Goal: Navigation & Orientation: Find specific page/section

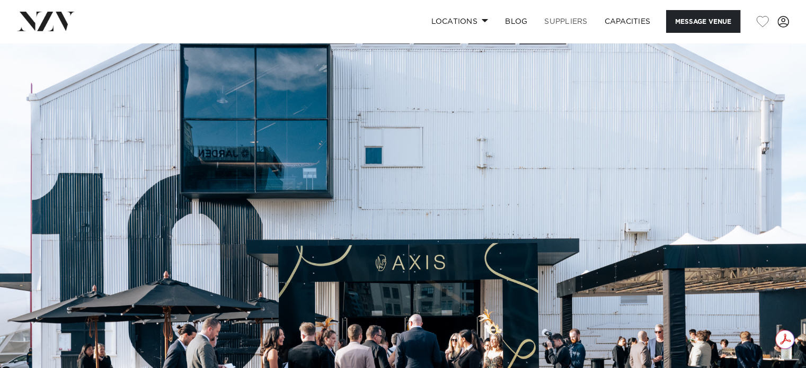
click at [568, 19] on link "SUPPLIERS" at bounding box center [565, 21] width 60 height 23
